Goal: Information Seeking & Learning: Learn about a topic

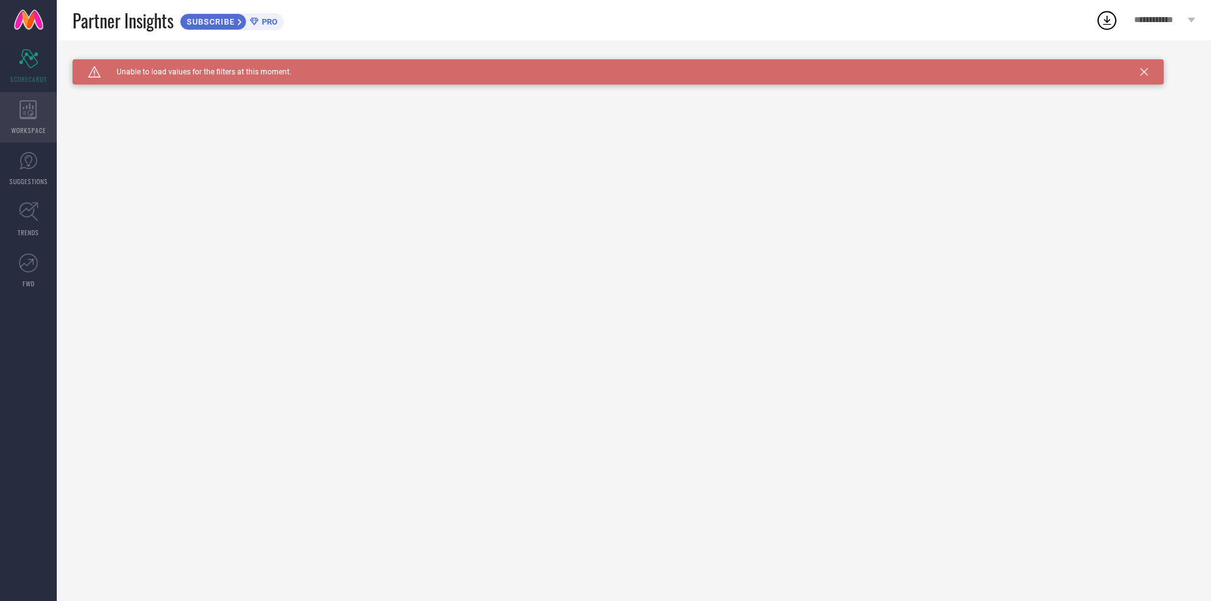
click at [13, 116] on div "WORKSPACE" at bounding box center [28, 117] width 57 height 50
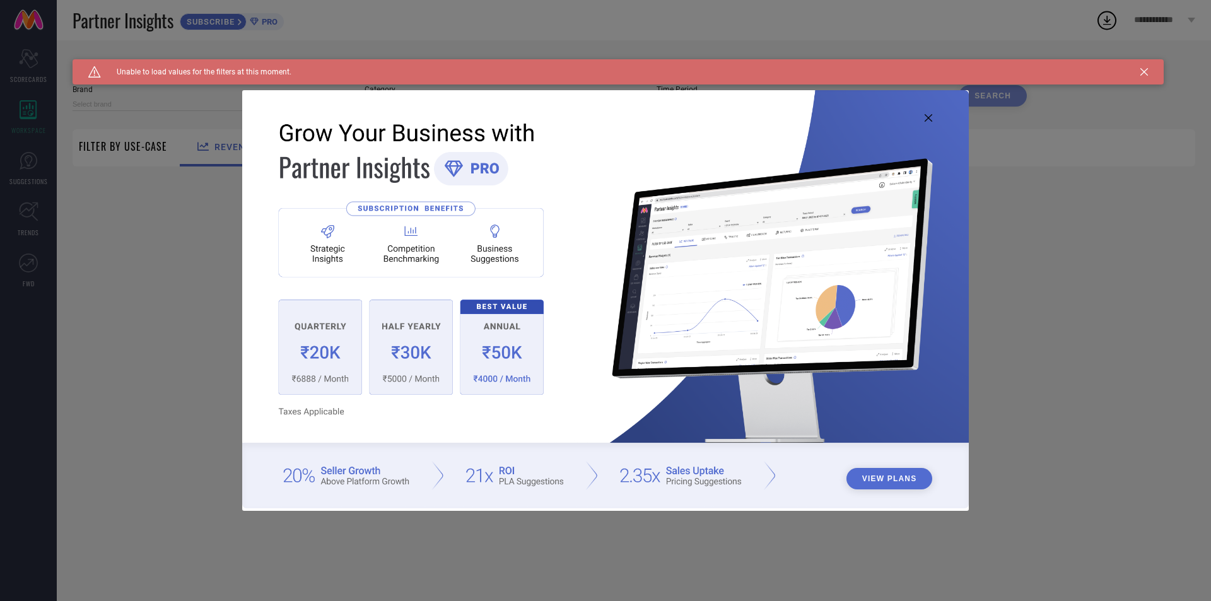
type input "1 STOP FASHION"
type input "All"
click at [935, 112] on img at bounding box center [605, 298] width 726 height 417
click at [931, 114] on icon at bounding box center [928, 118] width 8 height 8
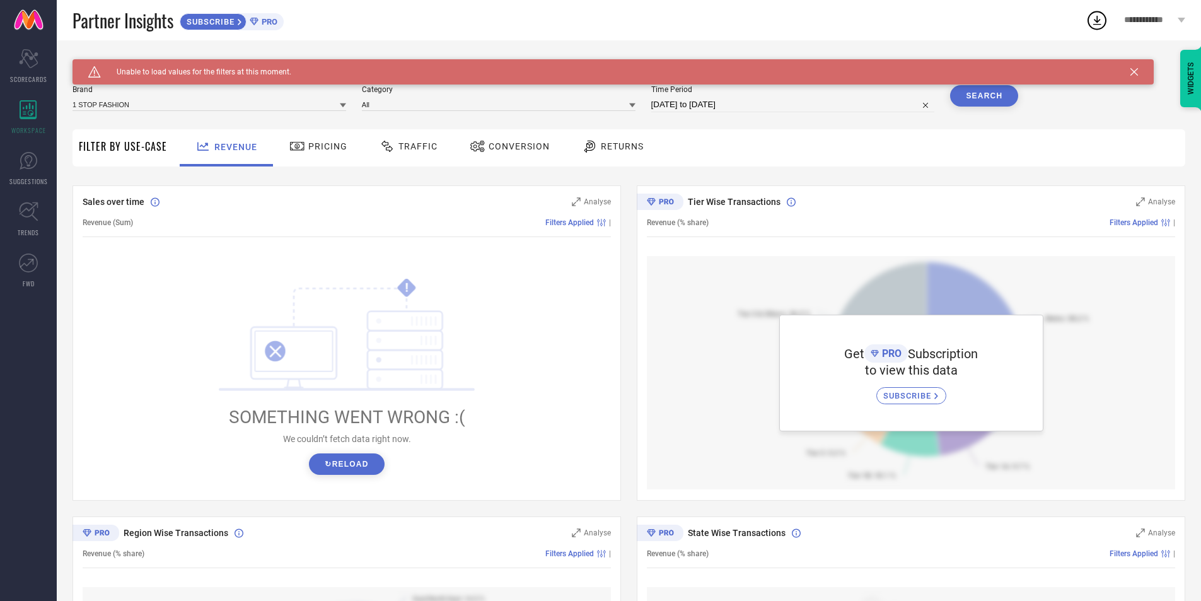
click at [426, 148] on span "Traffic" at bounding box center [418, 146] width 39 height 10
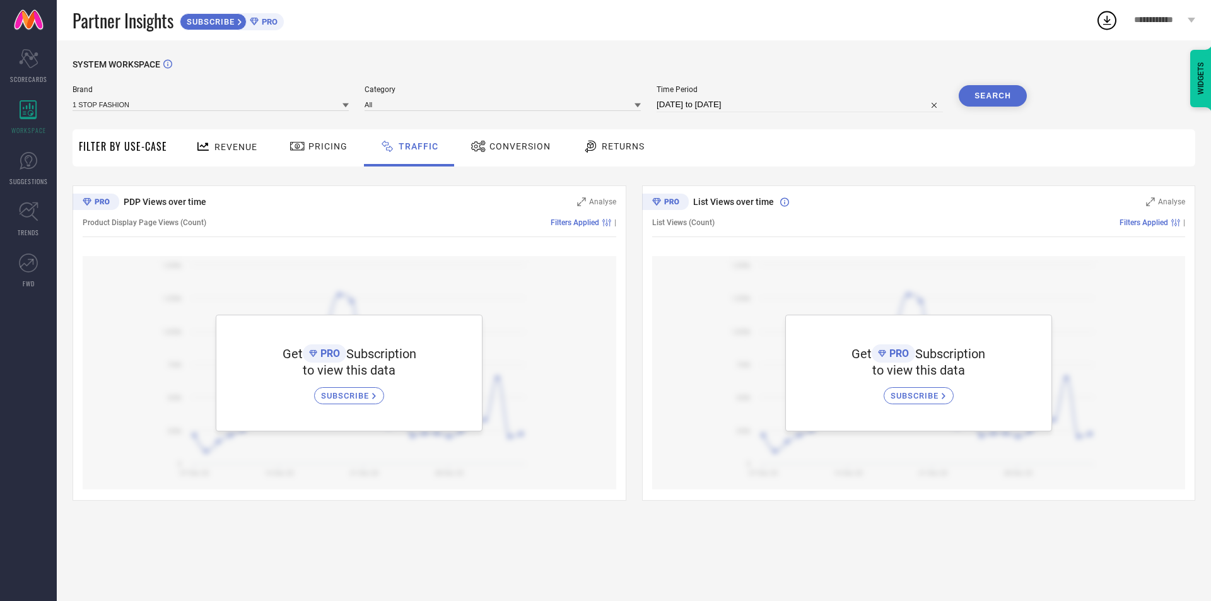
click at [325, 149] on span "Pricing" at bounding box center [327, 146] width 39 height 10
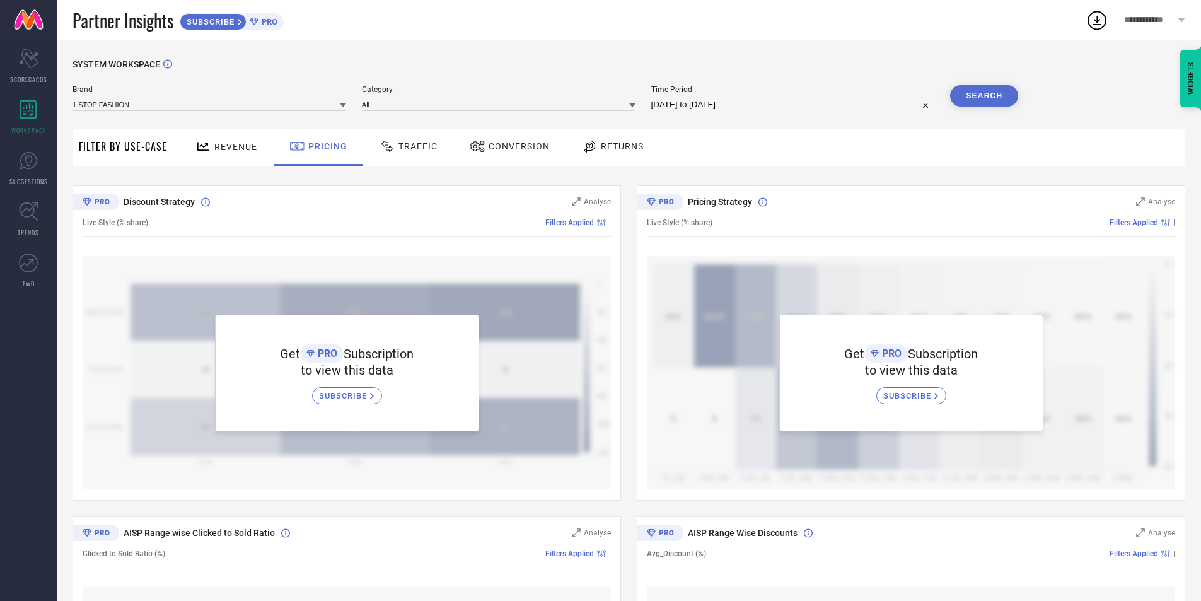
click at [526, 144] on span "Conversion" at bounding box center [519, 146] width 61 height 10
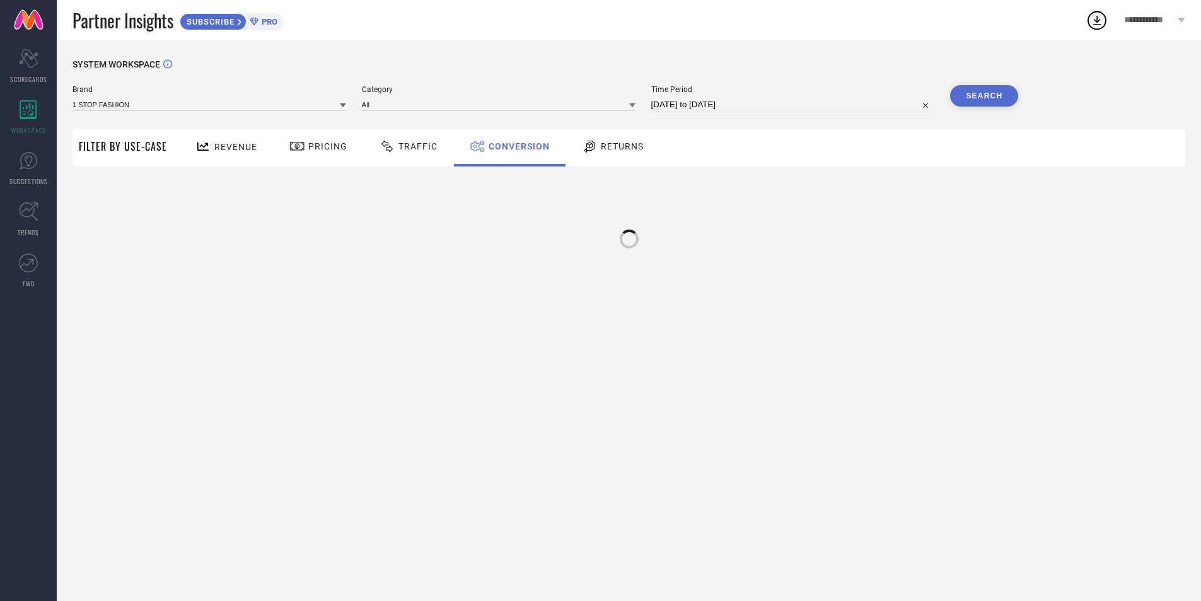
click at [615, 144] on span "Returns" at bounding box center [622, 146] width 43 height 10
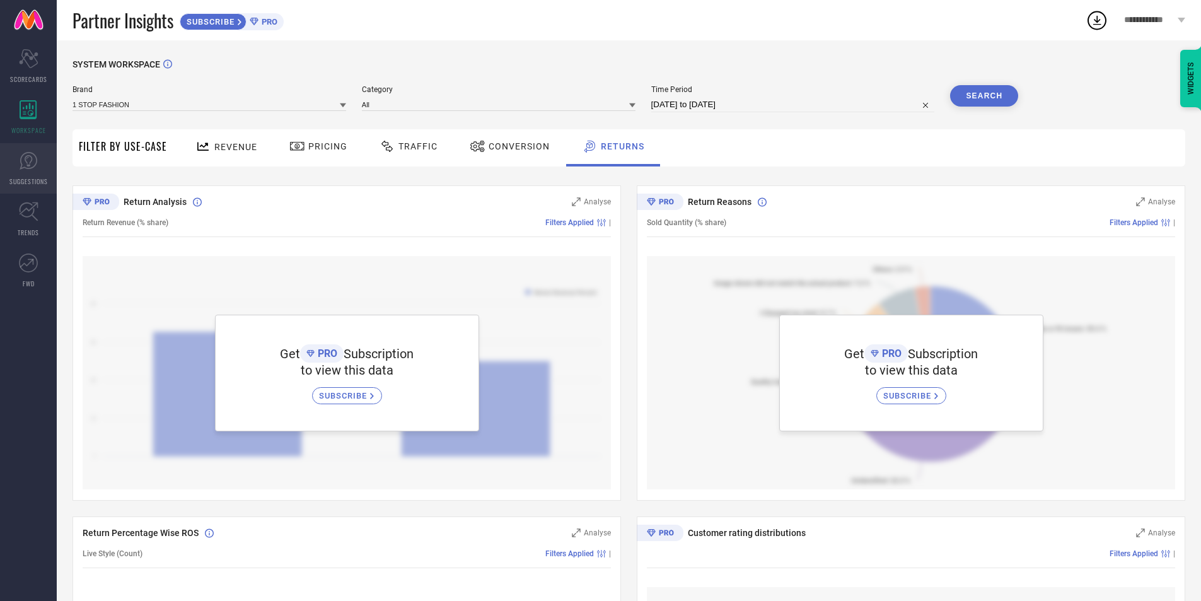
click at [37, 163] on icon at bounding box center [28, 160] width 19 height 19
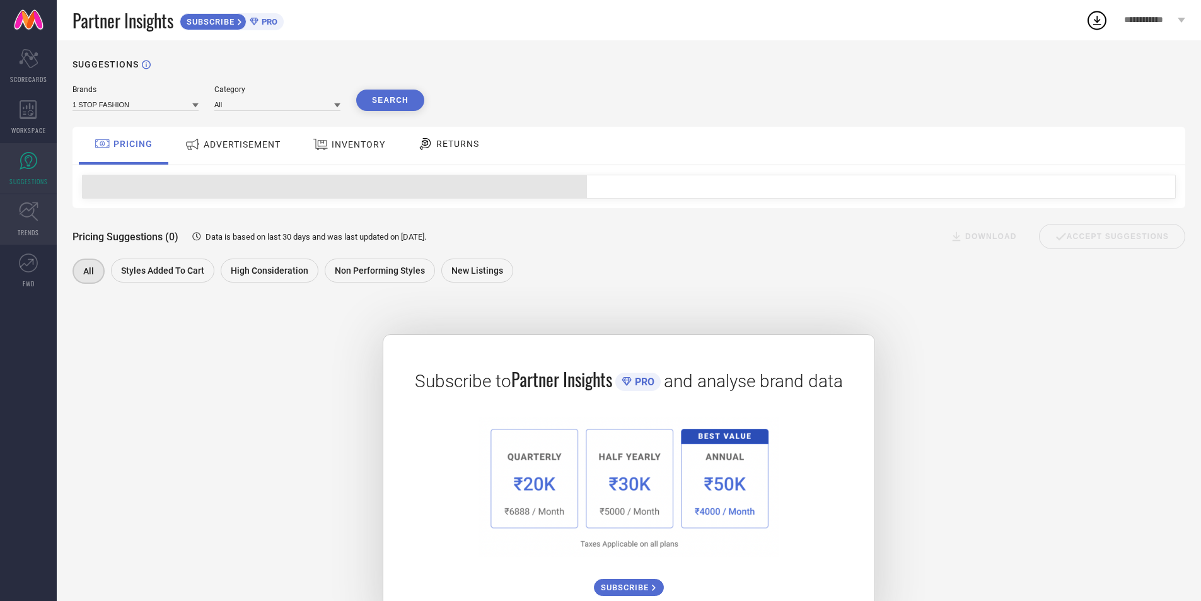
click at [34, 223] on link "TRENDS" at bounding box center [28, 219] width 57 height 50
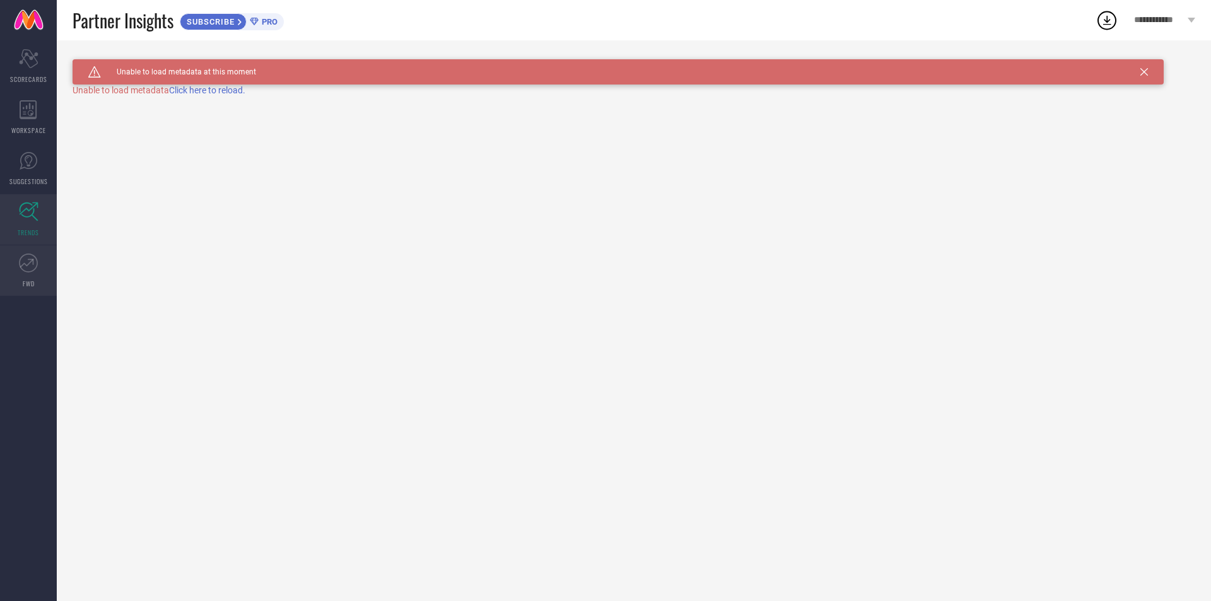
click at [28, 274] on link "FWD" at bounding box center [28, 270] width 57 height 50
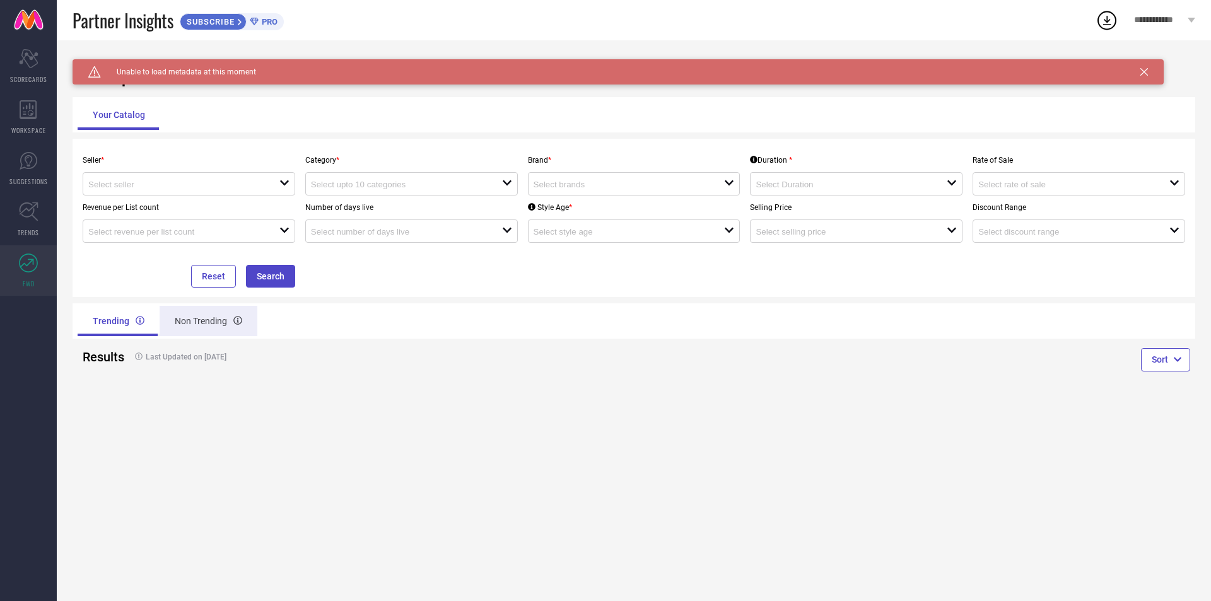
click at [193, 323] on div "Non Trending" at bounding box center [209, 321] width 98 height 30
